Goal: Task Accomplishment & Management: Manage account settings

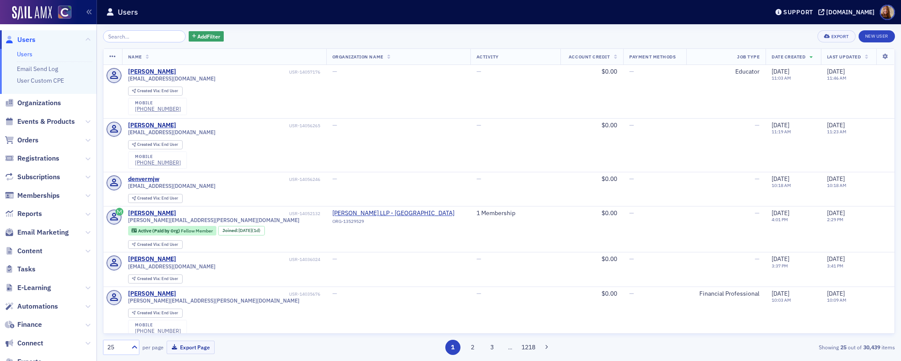
click at [22, 50] on link "Users" at bounding box center [25, 54] width 16 height 8
click at [132, 35] on input "search" at bounding box center [144, 36] width 83 height 12
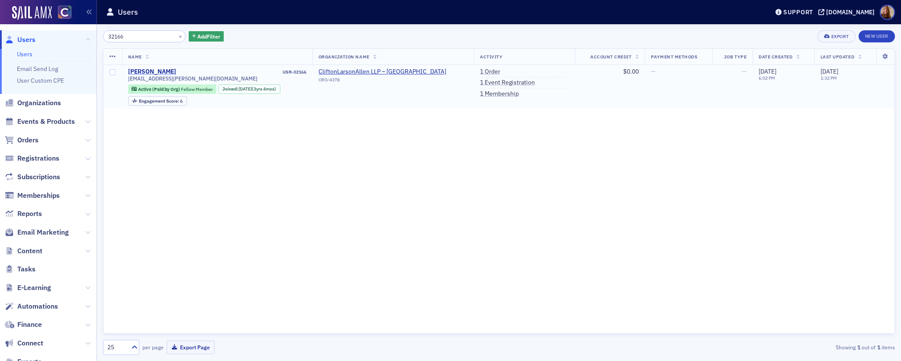
type input "32166"
click at [152, 71] on div "Ayla Grady" at bounding box center [152, 72] width 48 height 8
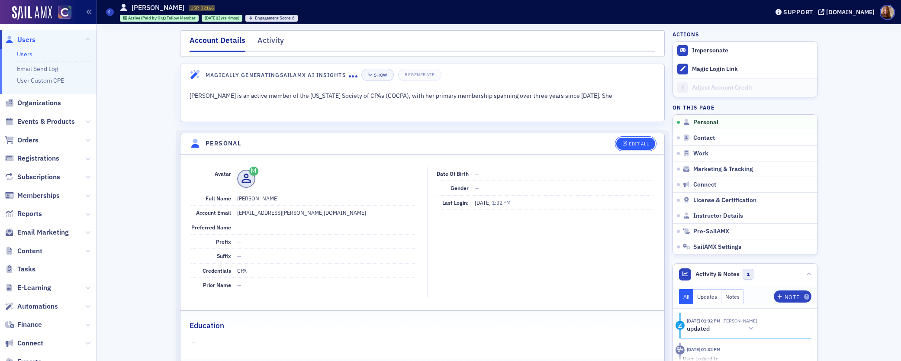
click at [634, 143] on div "Edit All" at bounding box center [639, 144] width 20 height 5
select select "US"
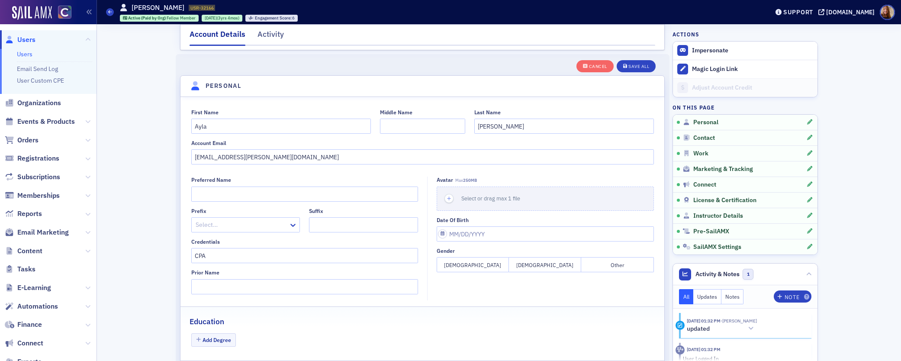
scroll to position [101, 0]
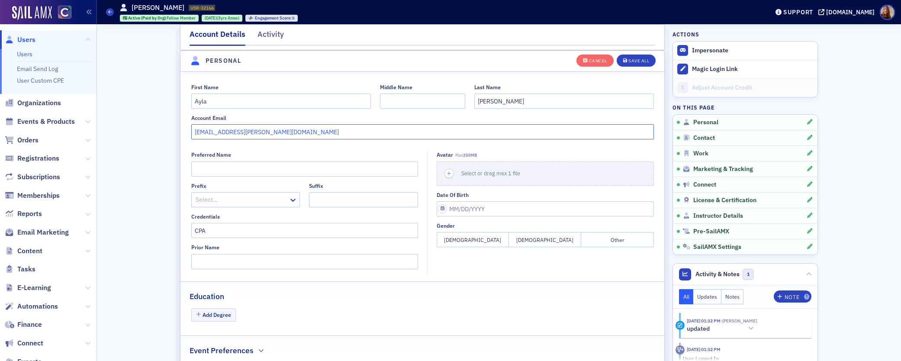
click at [296, 132] on input "ayla.grady@claconnect.com" at bounding box center [422, 131] width 463 height 15
paste input "aylafgrady@gmail.com"
drag, startPoint x: 335, startPoint y: 132, endPoint x: 184, endPoint y: 134, distance: 150.2
click at [184, 134] on div "First Name Ayla Middle Name Last Name Grady Account Email ayla.grady@claconnect…" at bounding box center [423, 112] width 484 height 56
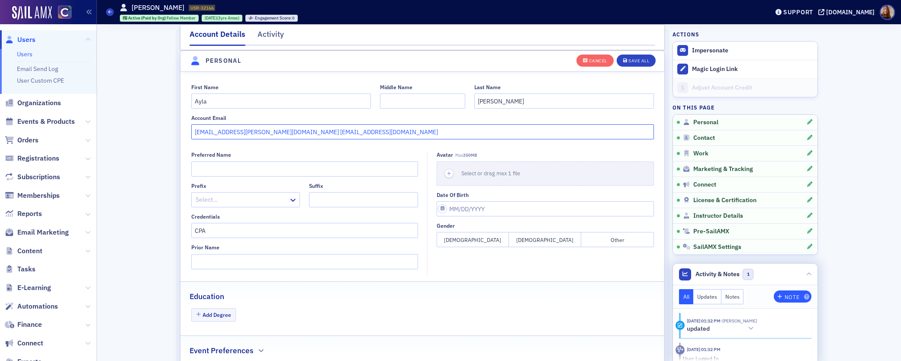
type input "ayla.grady@claconnect.com aylafgrady@gmail.com"
click at [787, 299] on div "Note" at bounding box center [792, 297] width 15 height 5
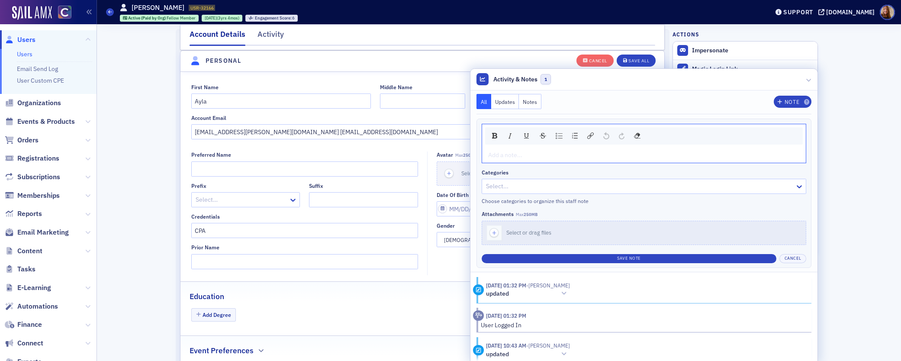
click at [551, 158] on div "rdw-editor" at bounding box center [645, 155] width 312 height 9
click at [633, 154] on span "updated email from ayla.grady@claconnect.com aylafgrady@gmail.com" at bounding box center [638, 155] width 298 height 8
click at [615, 188] on div at bounding box center [640, 186] width 310 height 11
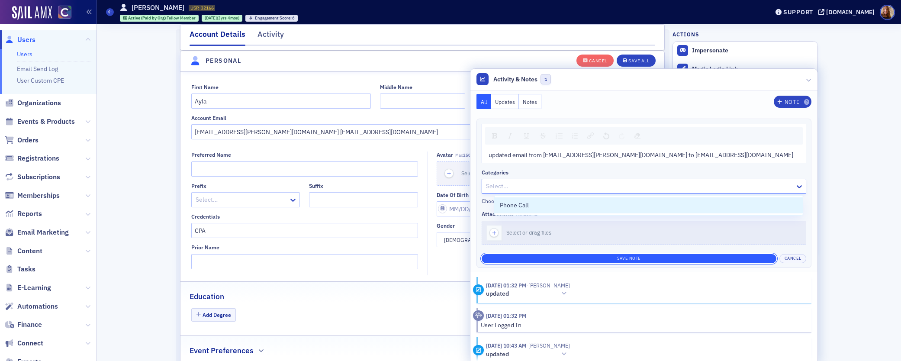
click at [655, 260] on button "Save Note" at bounding box center [629, 258] width 295 height 9
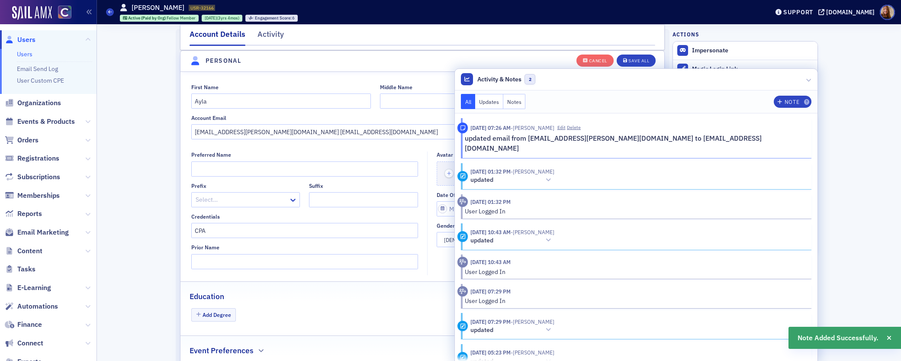
click at [411, 64] on header "Personal" at bounding box center [423, 61] width 484 height 21
click at [267, 132] on input "ayla.grady@claconnect.com aylafgrady@gmail.com" at bounding box center [422, 131] width 463 height 15
drag, startPoint x: 270, startPoint y: 132, endPoint x: 177, endPoint y: 131, distance: 92.6
click at [181, 131] on div "First Name Ayla Middle Name Last Name Grady Account Email ayla.grady@claconnect…" at bounding box center [423, 112] width 484 height 56
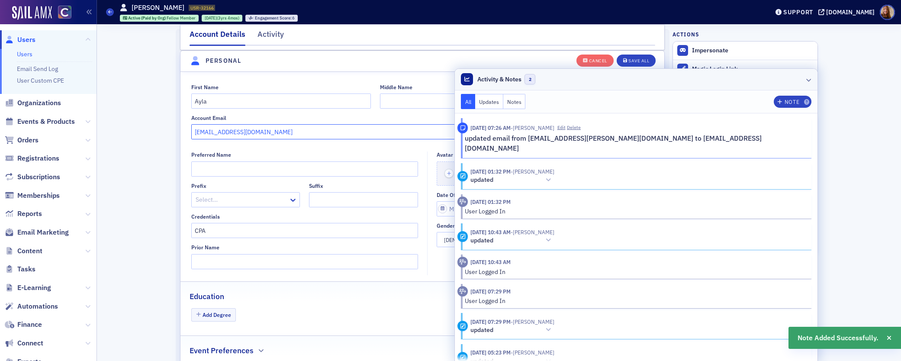
type input "aylafgrady@gmail.com"
click at [656, 83] on header "Activity & Notes 2" at bounding box center [636, 80] width 363 height 22
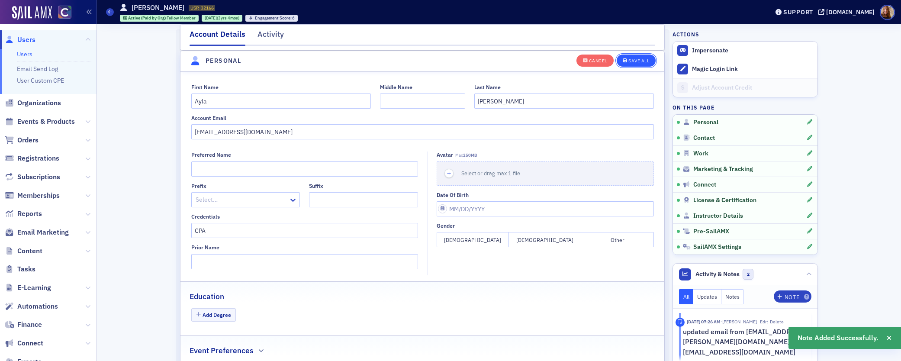
click at [638, 61] on div "Save All" at bounding box center [639, 60] width 21 height 5
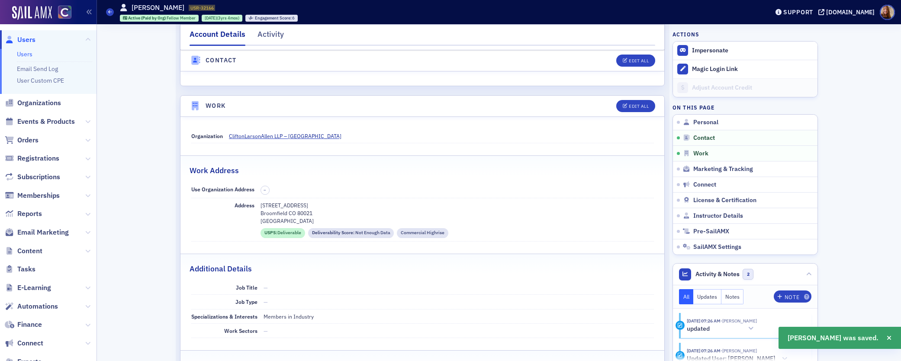
scroll to position [449, 0]
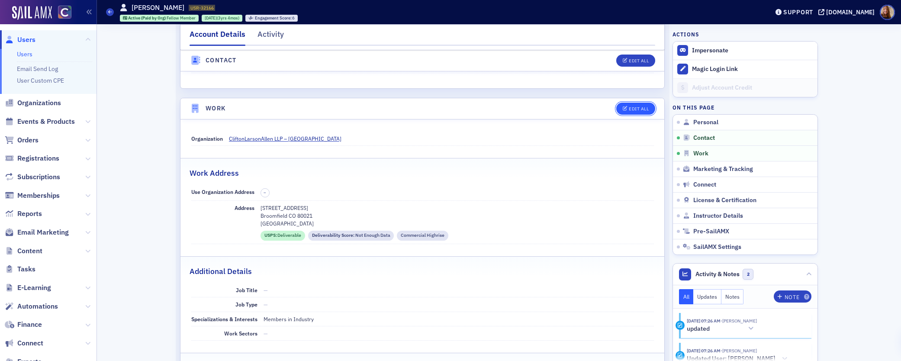
click at [631, 112] on button "Edit All" at bounding box center [635, 109] width 39 height 12
select select "US"
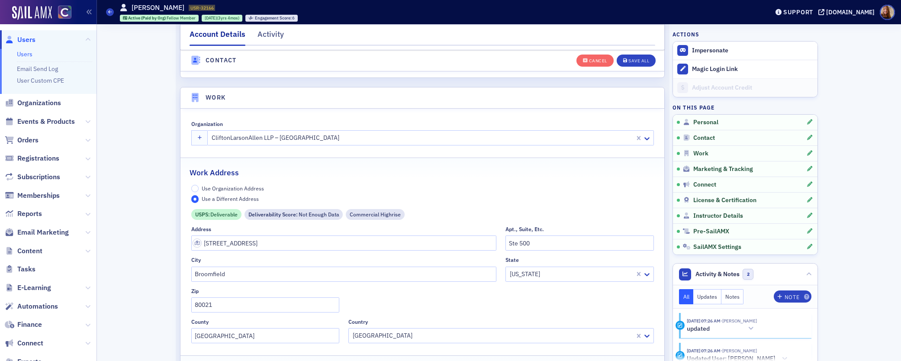
scroll to position [686, 0]
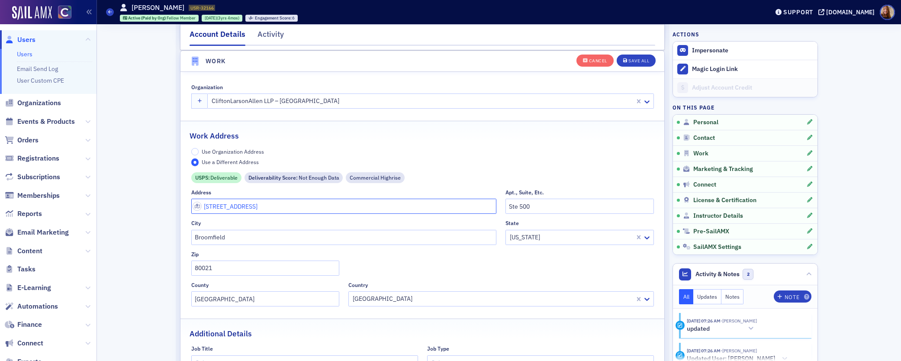
click at [230, 211] on input "370 Interlocken Blvd" at bounding box center [344, 206] width 306 height 15
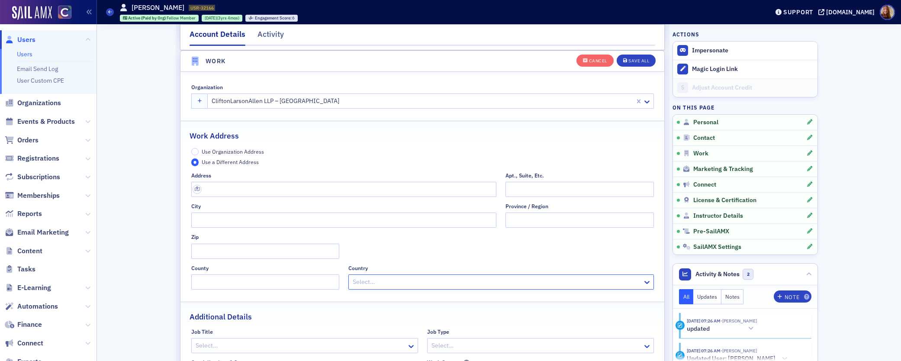
click at [244, 149] on span "Use Organization Address" at bounding box center [233, 151] width 62 height 7
click at [199, 149] on input "Use Organization Address" at bounding box center [195, 152] width 8 height 8
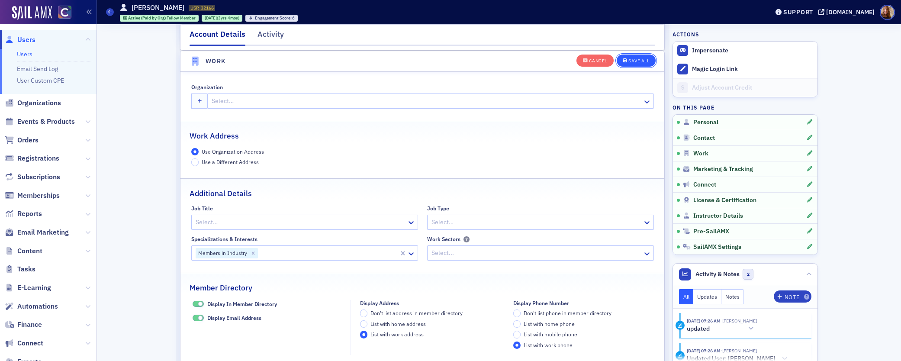
click at [632, 63] on div "Save All" at bounding box center [639, 60] width 21 height 5
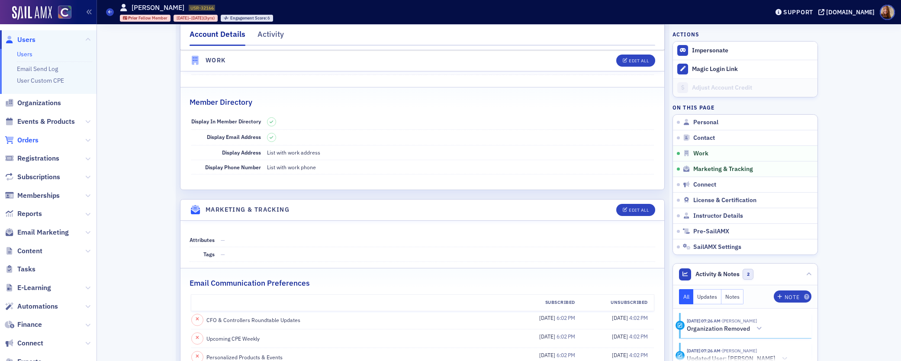
click at [27, 142] on span "Orders" at bounding box center [27, 140] width 21 height 10
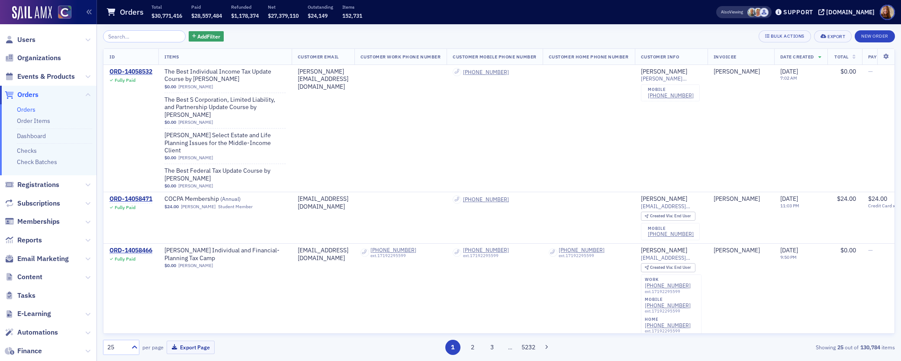
click at [128, 41] on input "search" at bounding box center [144, 36] width 83 height 12
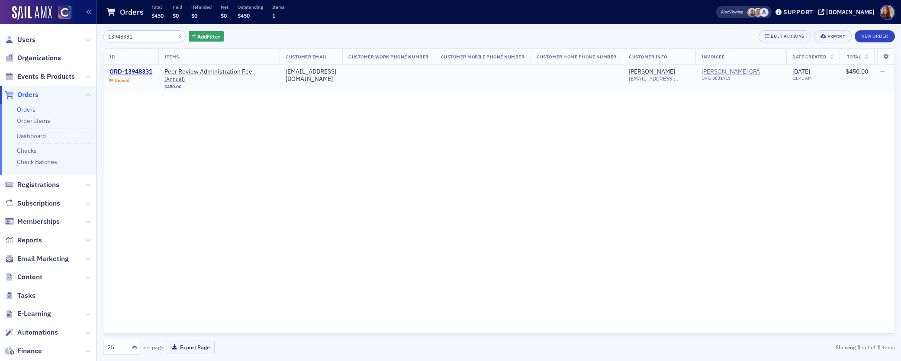
type input "13948331"
click at [131, 73] on div "ORD-13948331" at bounding box center [131, 72] width 43 height 8
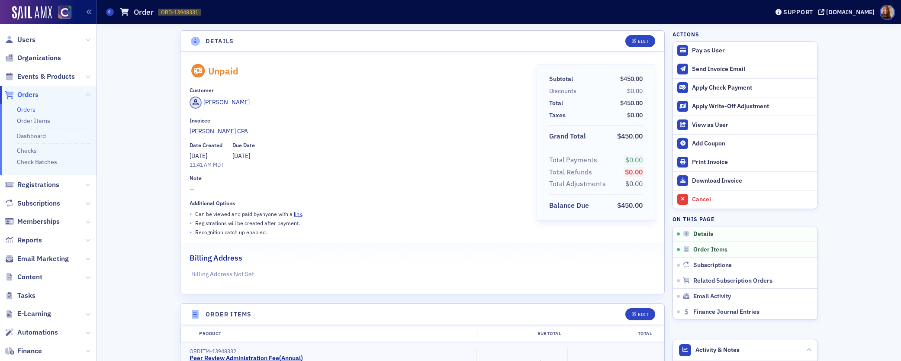
click at [242, 156] on span "7/31/2025" at bounding box center [241, 156] width 18 height 8
copy span "7/31/2025"
click at [193, 158] on span "6/26/2025" at bounding box center [199, 156] width 18 height 8
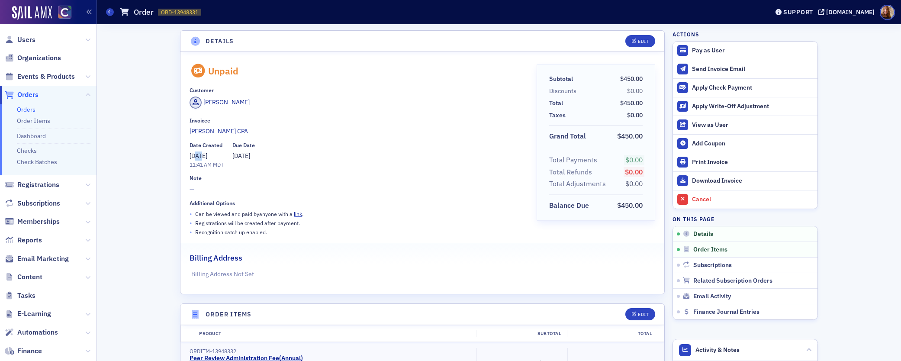
click at [193, 158] on span "6/26/2025" at bounding box center [199, 156] width 18 height 8
click at [193, 157] on span "6/26/2025" at bounding box center [199, 156] width 18 height 8
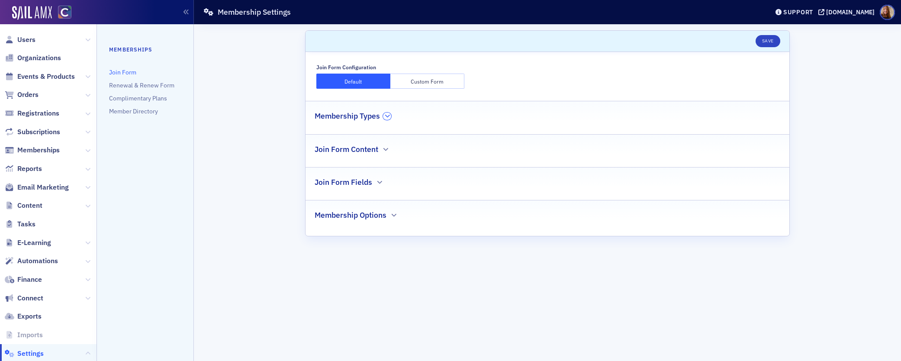
click at [390, 115] on button "button" at bounding box center [387, 117] width 8 height 8
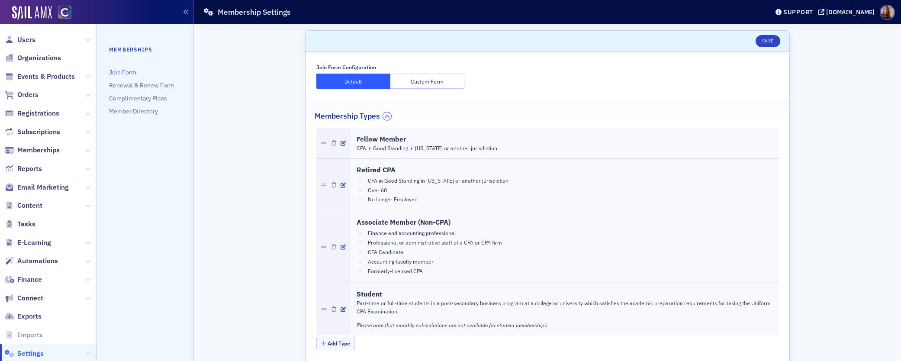
click at [385, 116] on icon "button" at bounding box center [387, 115] width 5 height 5
